Goal: Task Accomplishment & Management: Use online tool/utility

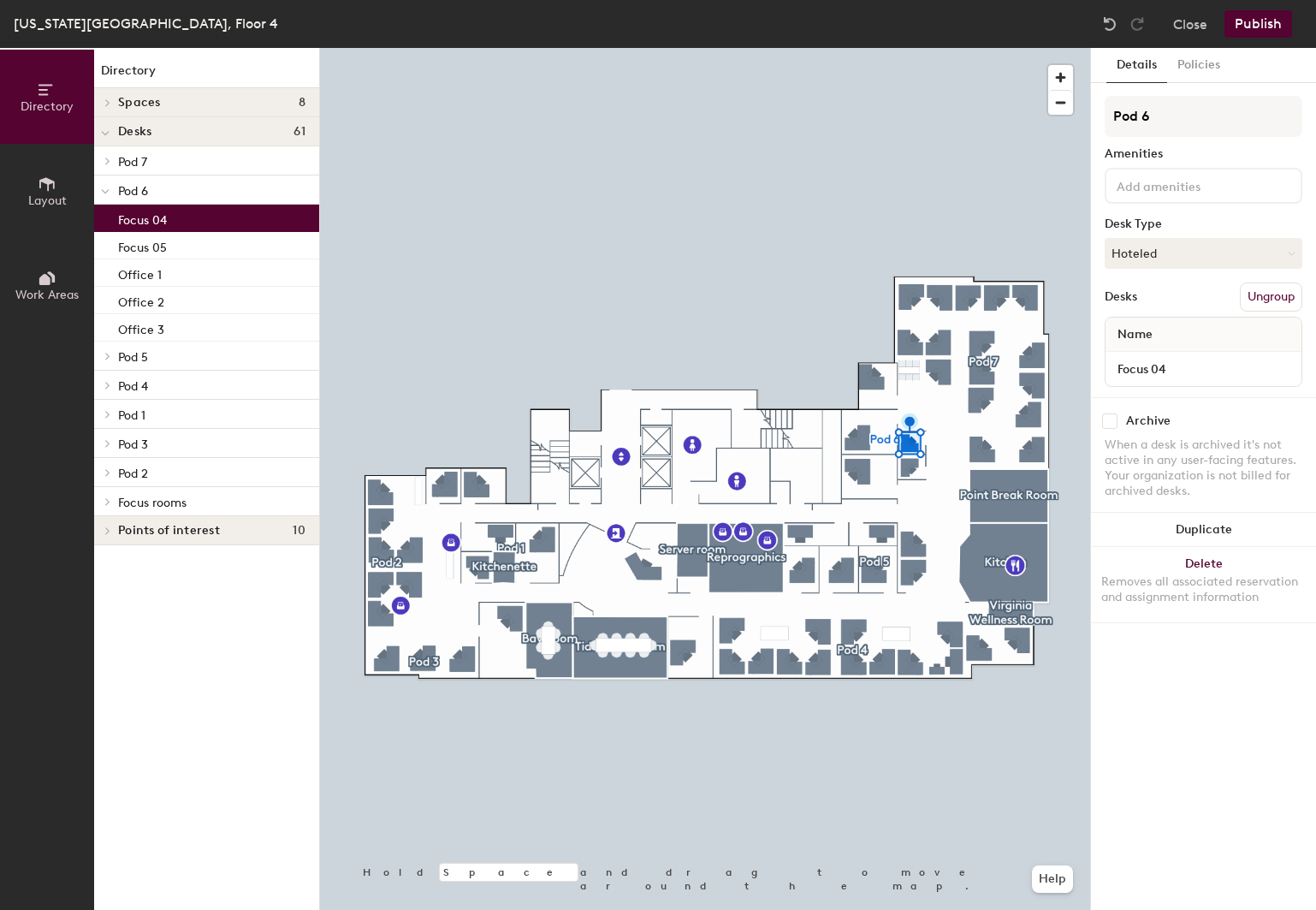
click at [1200, 256] on button "Hoteled" at bounding box center [1204, 254] width 198 height 31
click at [1161, 310] on div "Assigned" at bounding box center [1191, 306] width 171 height 26
click at [1248, 23] on button "Publish" at bounding box center [1258, 24] width 67 height 28
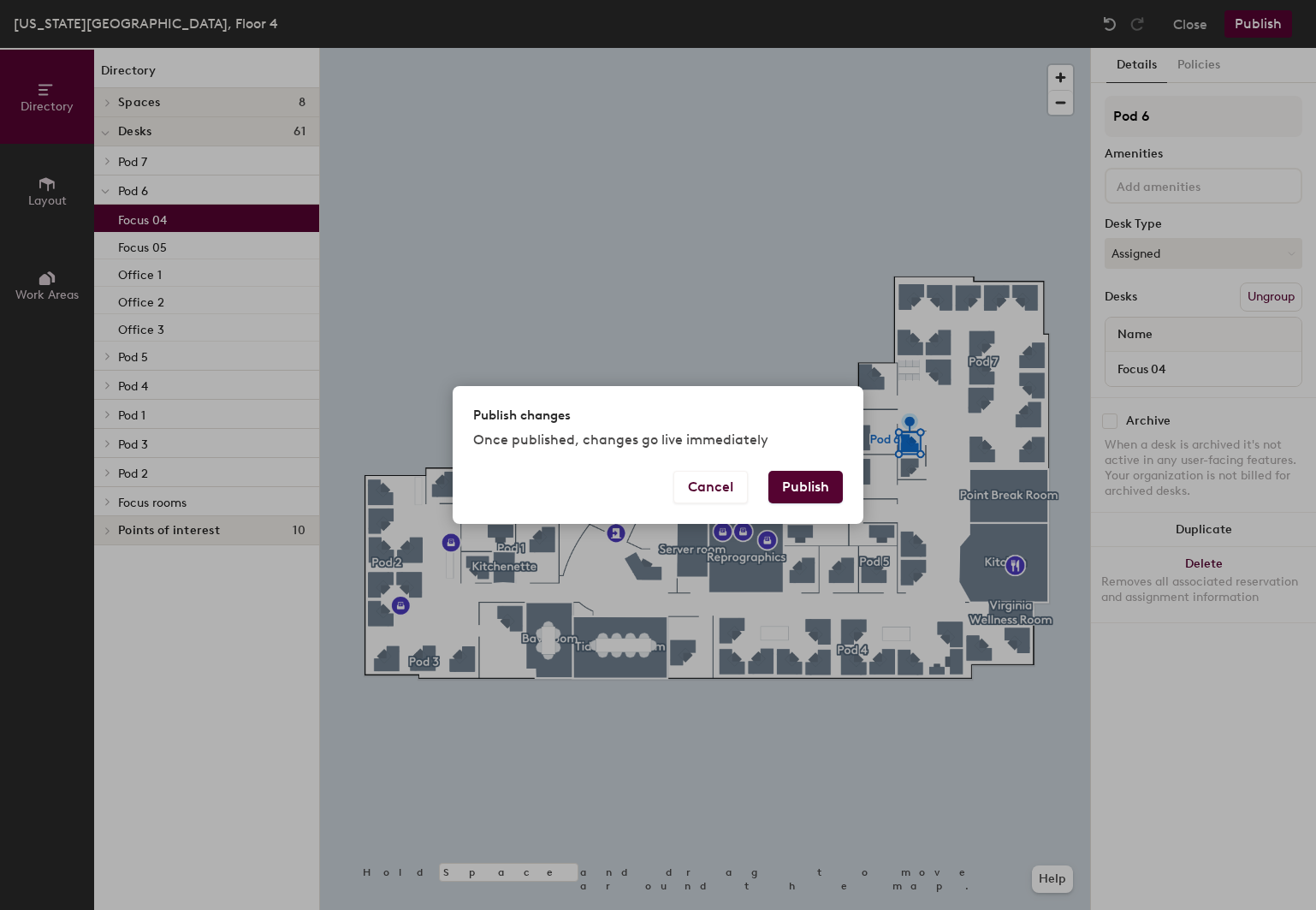
click at [812, 489] on button "Publish" at bounding box center [805, 487] width 74 height 33
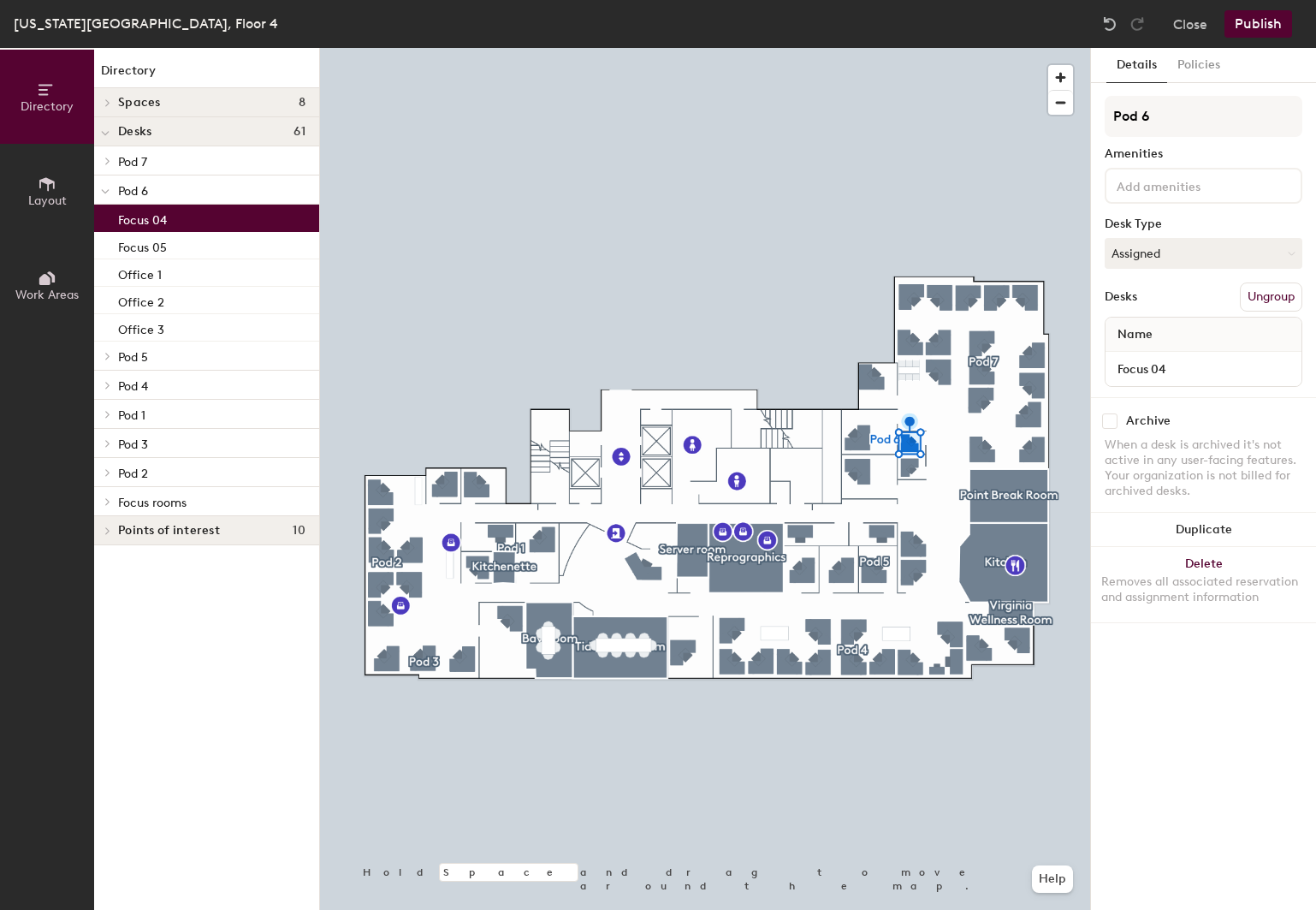
click at [1198, 68] on button "Policies" at bounding box center [1199, 65] width 63 height 36
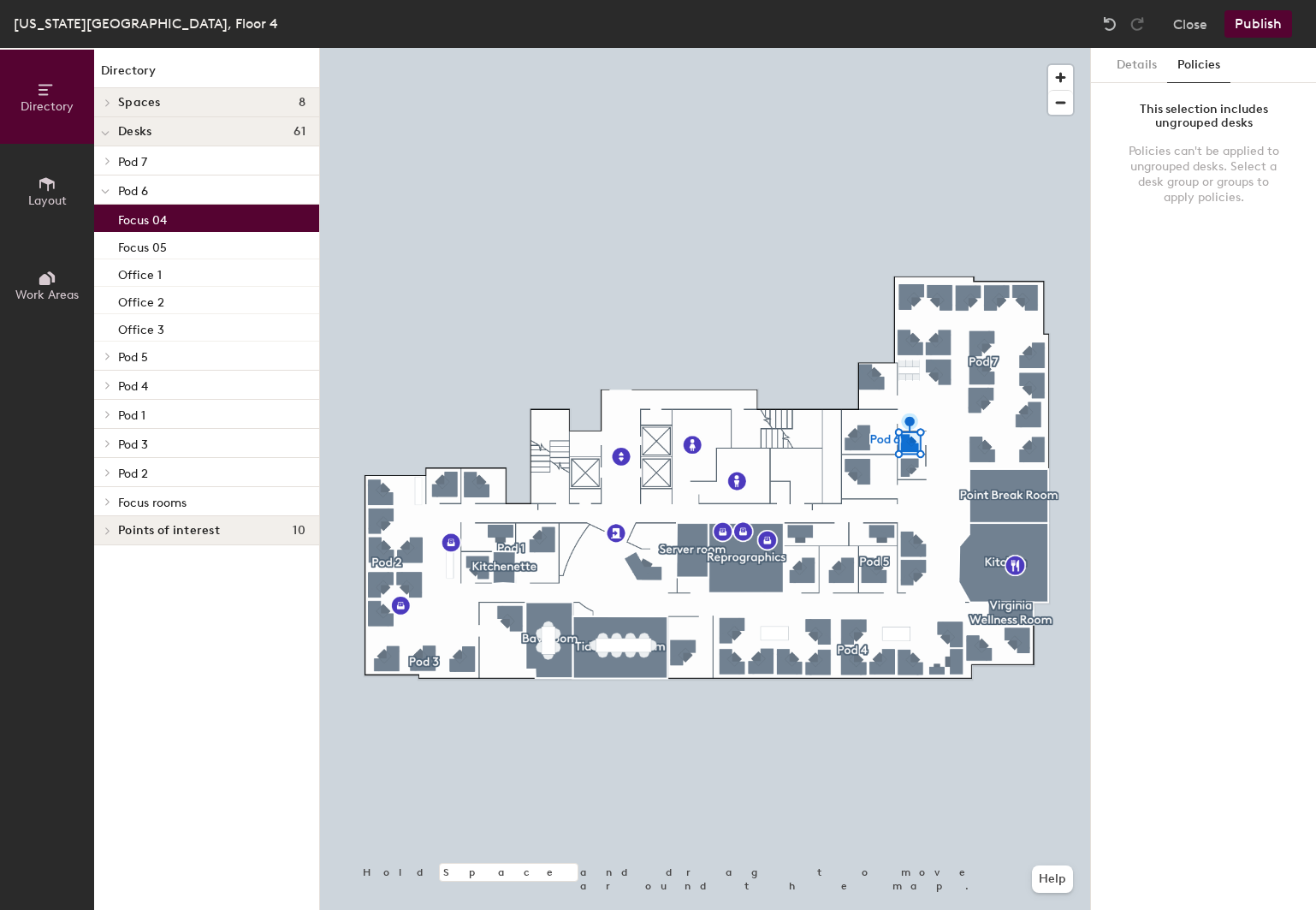
click at [1154, 59] on button "Details" at bounding box center [1136, 65] width 61 height 36
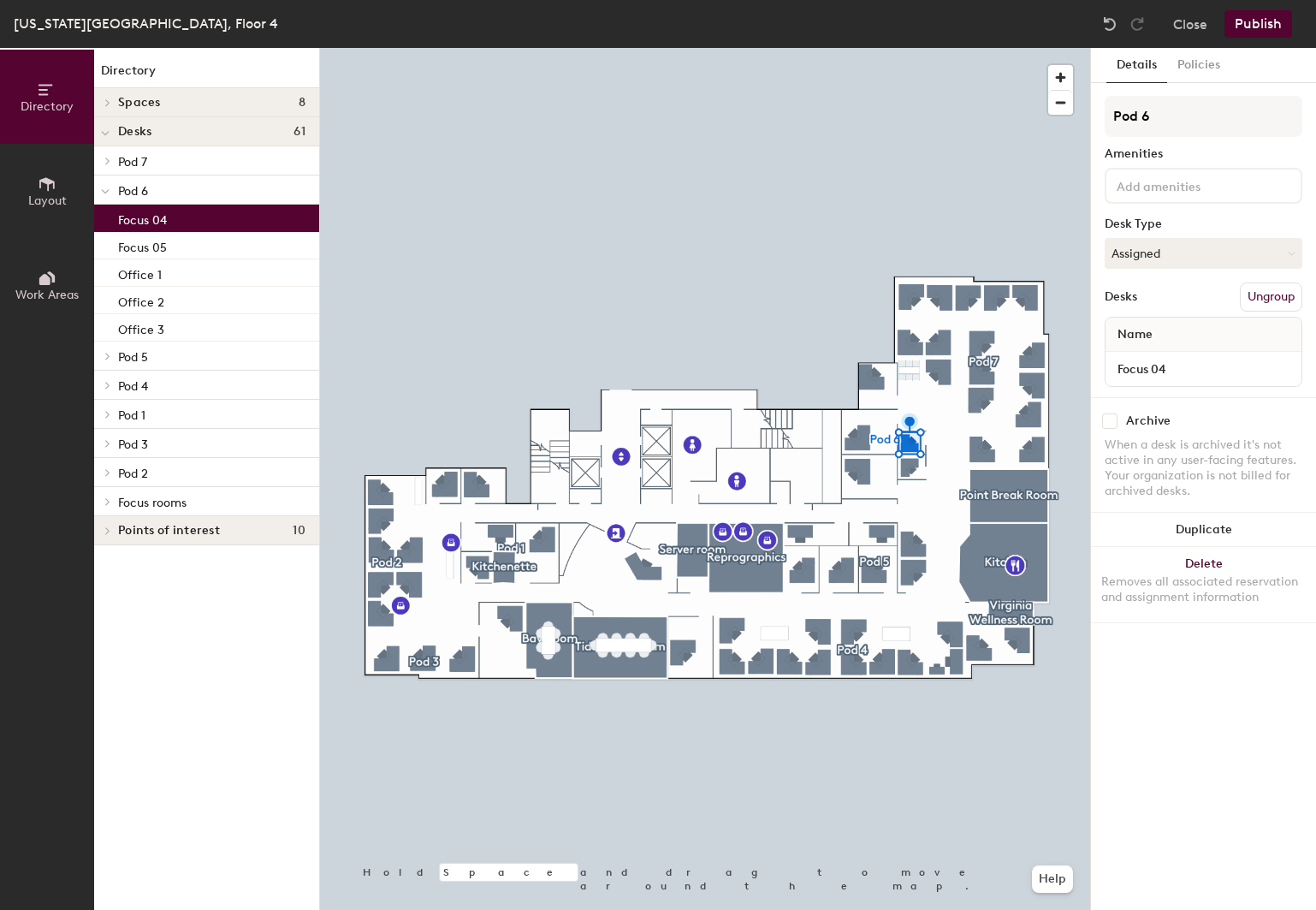
click at [1178, 25] on button "Close" at bounding box center [1190, 24] width 35 height 28
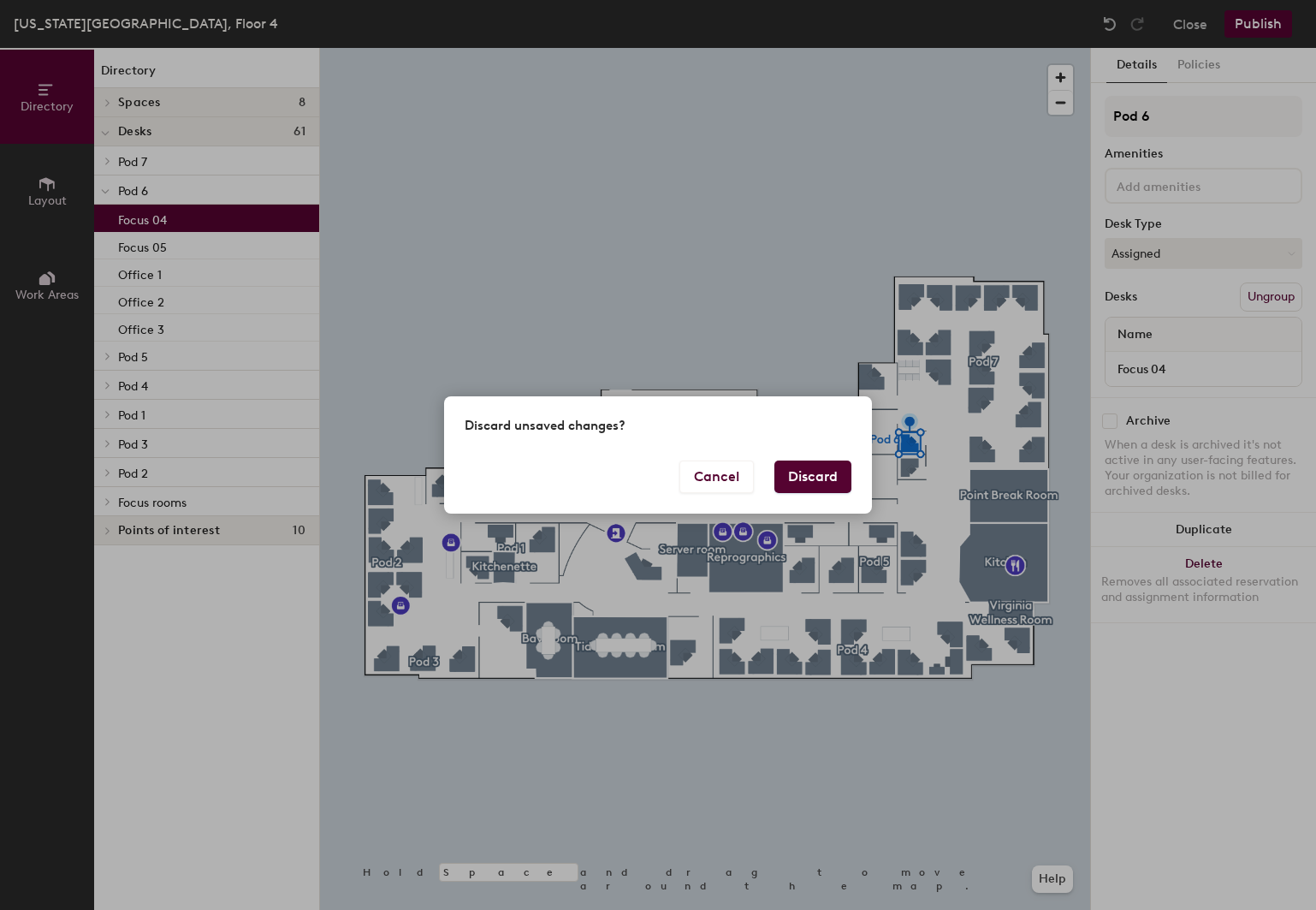
click at [786, 479] on button "Discard" at bounding box center [813, 477] width 77 height 33
